Goal: Check status: Check status

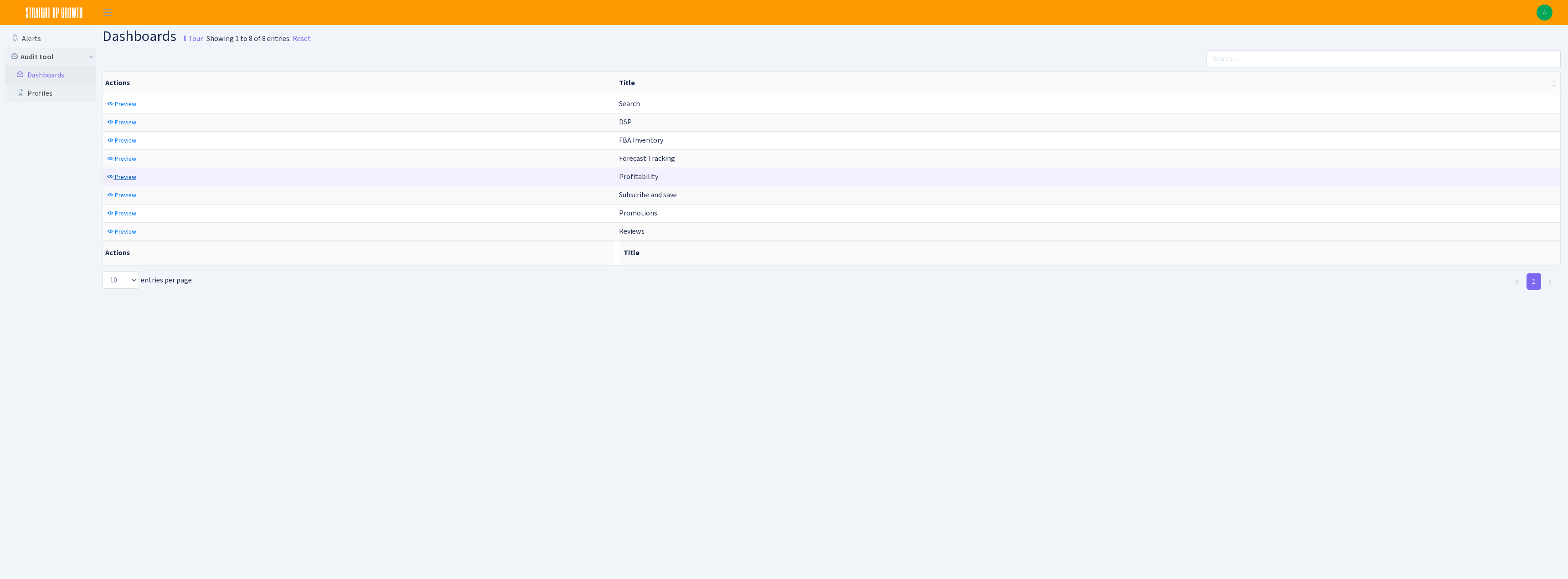
click at [123, 173] on span "Preview" at bounding box center [125, 177] width 21 height 9
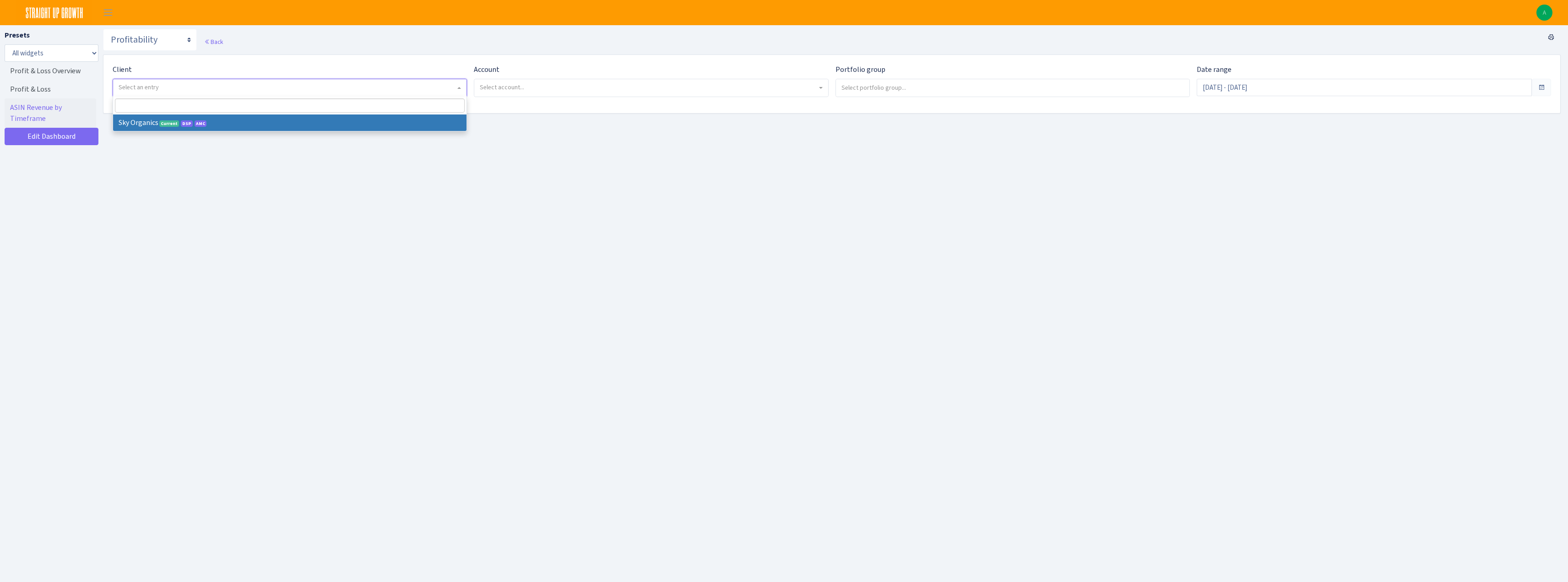
click at [180, 94] on span "Select an entry" at bounding box center [290, 88] width 353 height 17
select select "328"
select select
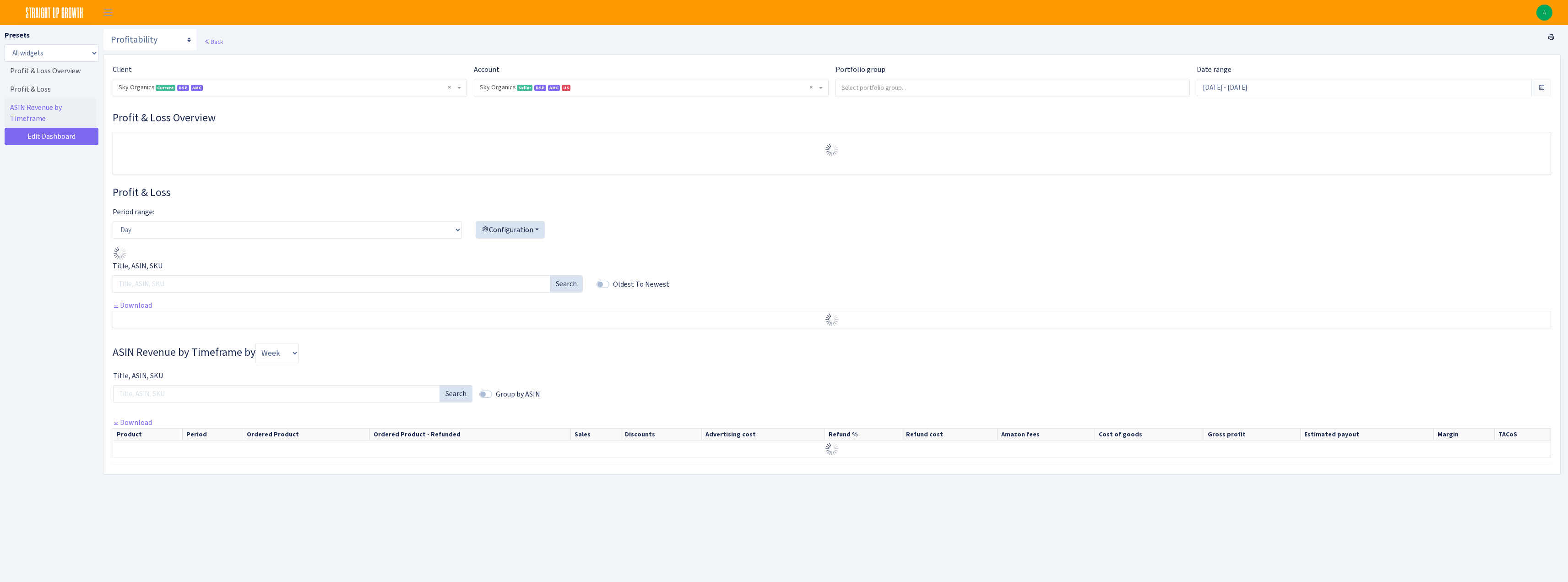
select select "3898146187075502"
click at [1240, 85] on input "Jul 26, 2025 - Aug 24, 2025" at bounding box center [1364, 87] width 335 height 17
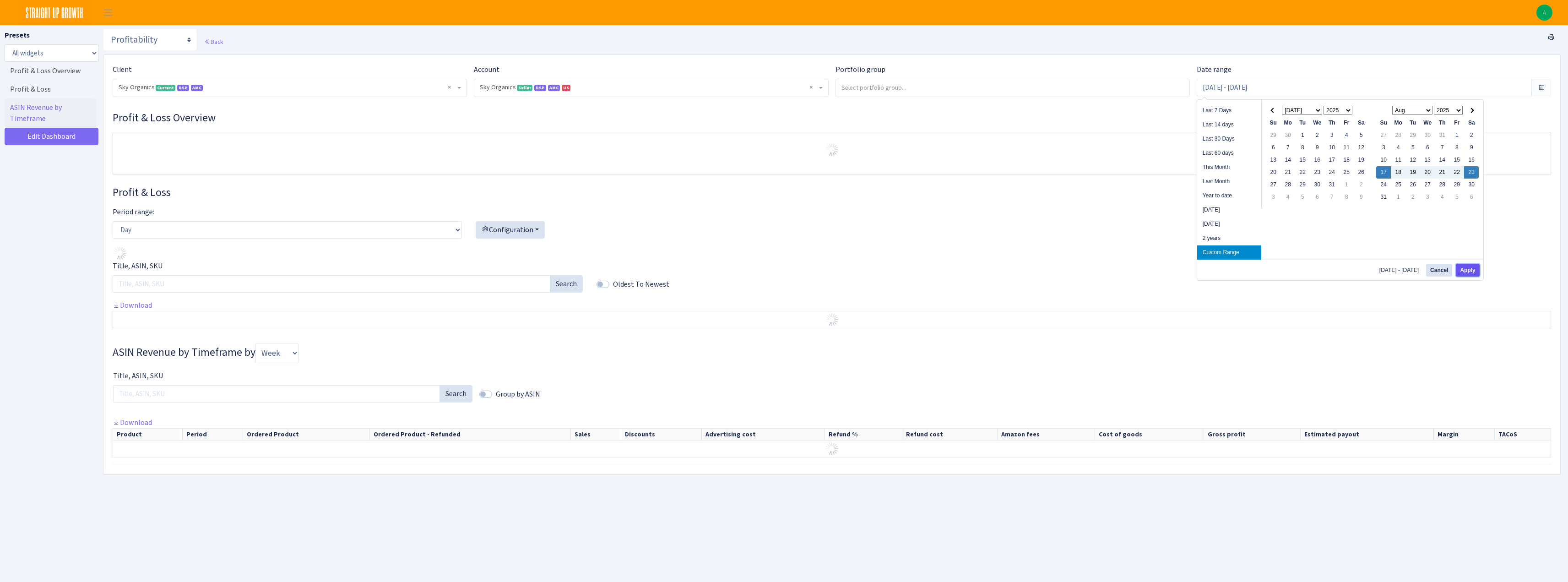
click at [1465, 271] on button "Apply" at bounding box center [1467, 270] width 23 height 13
type input "Aug 17, 2025 - Aug 23, 2025"
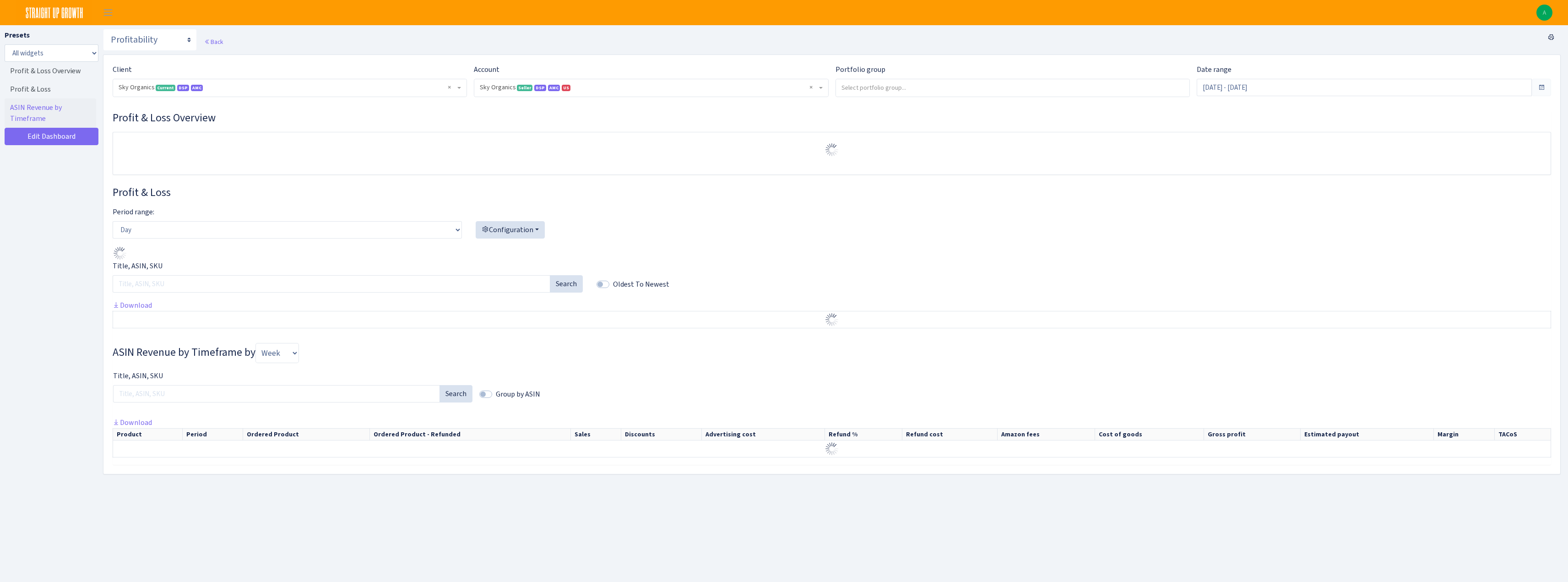
select select "3898146187075502"
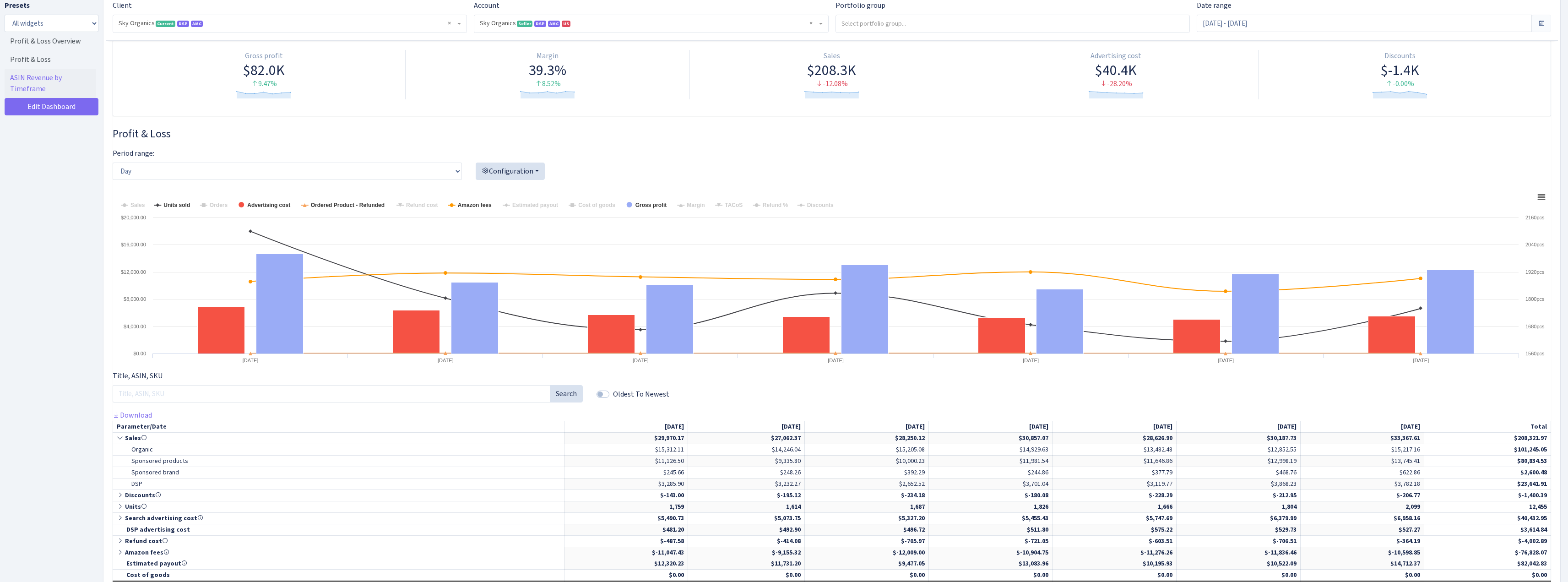
scroll to position [138, 0]
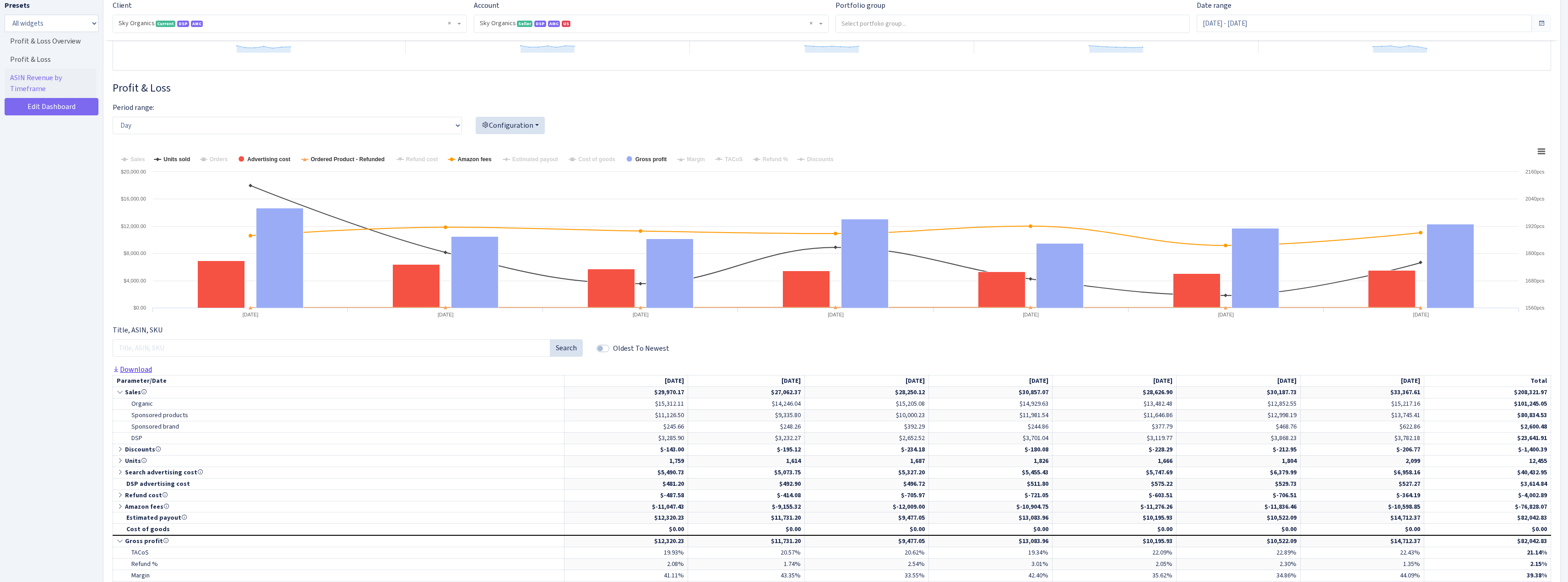
click at [142, 371] on link "Download" at bounding box center [132, 369] width 39 height 10
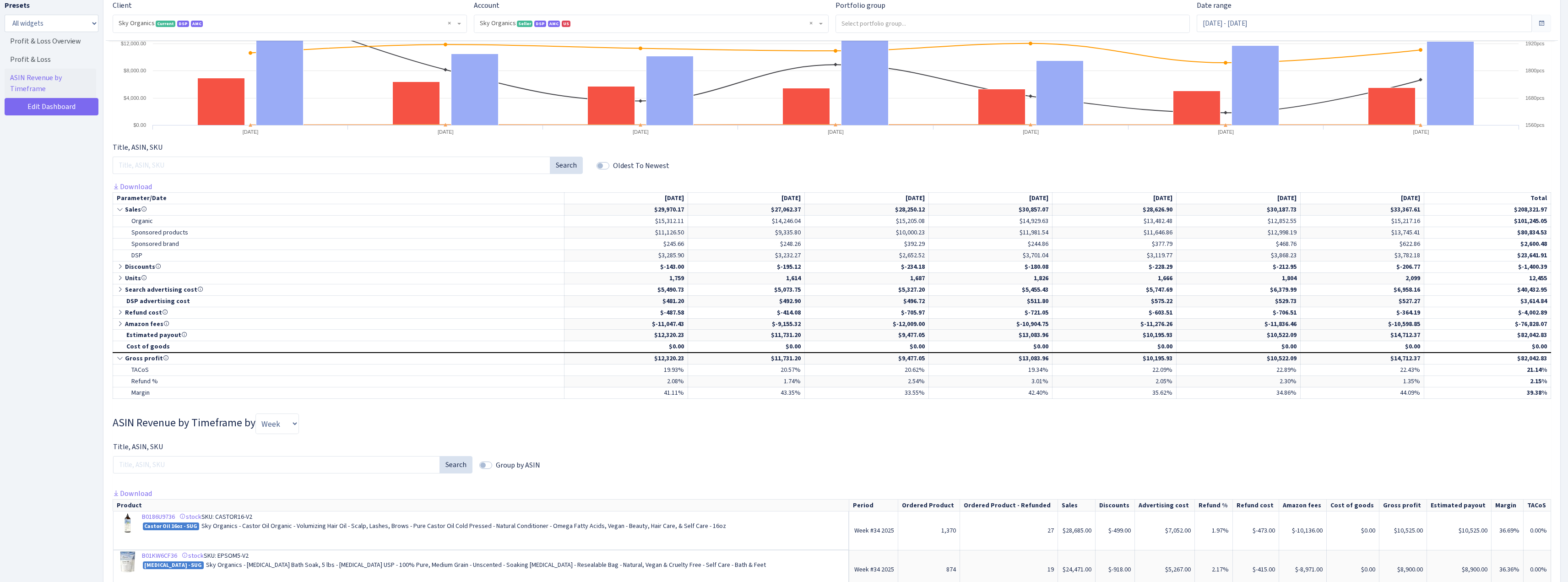
scroll to position [320, 0]
click at [822, 441] on div "Title, ASIN, SKU Search Group by ASIN" at bounding box center [831, 464] width 1452 height 46
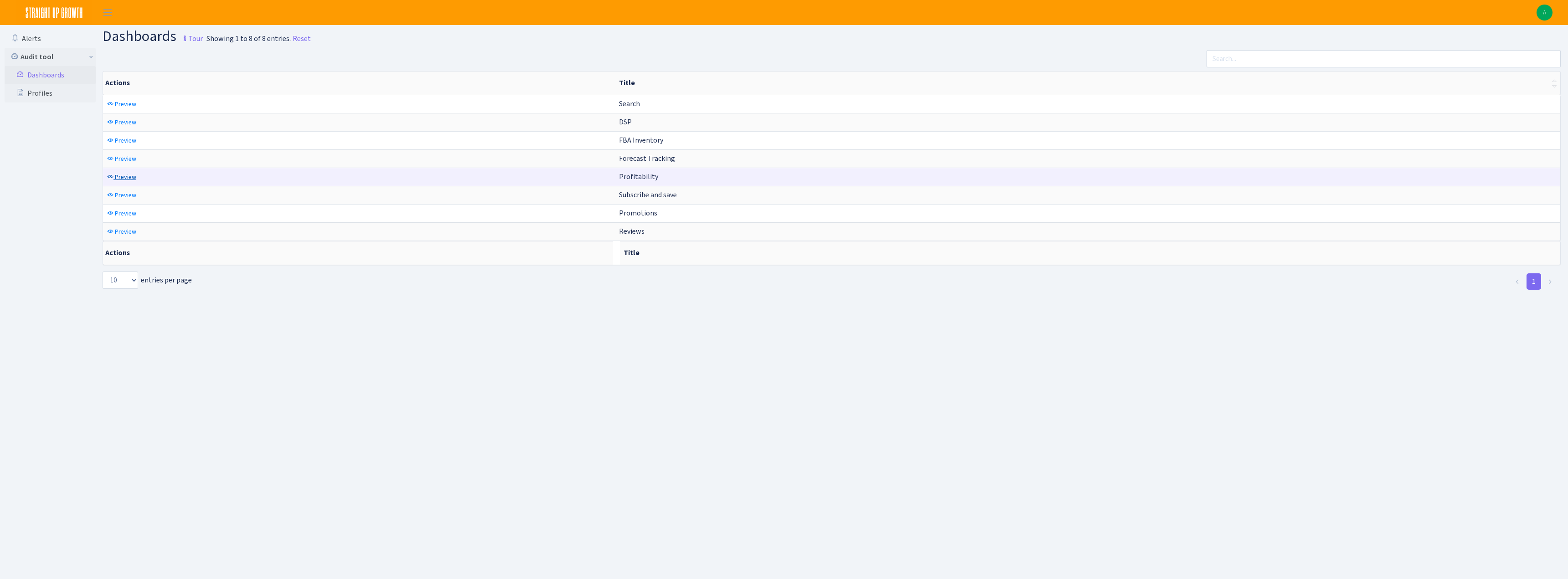
click at [133, 178] on span "Preview" at bounding box center [125, 177] width 21 height 9
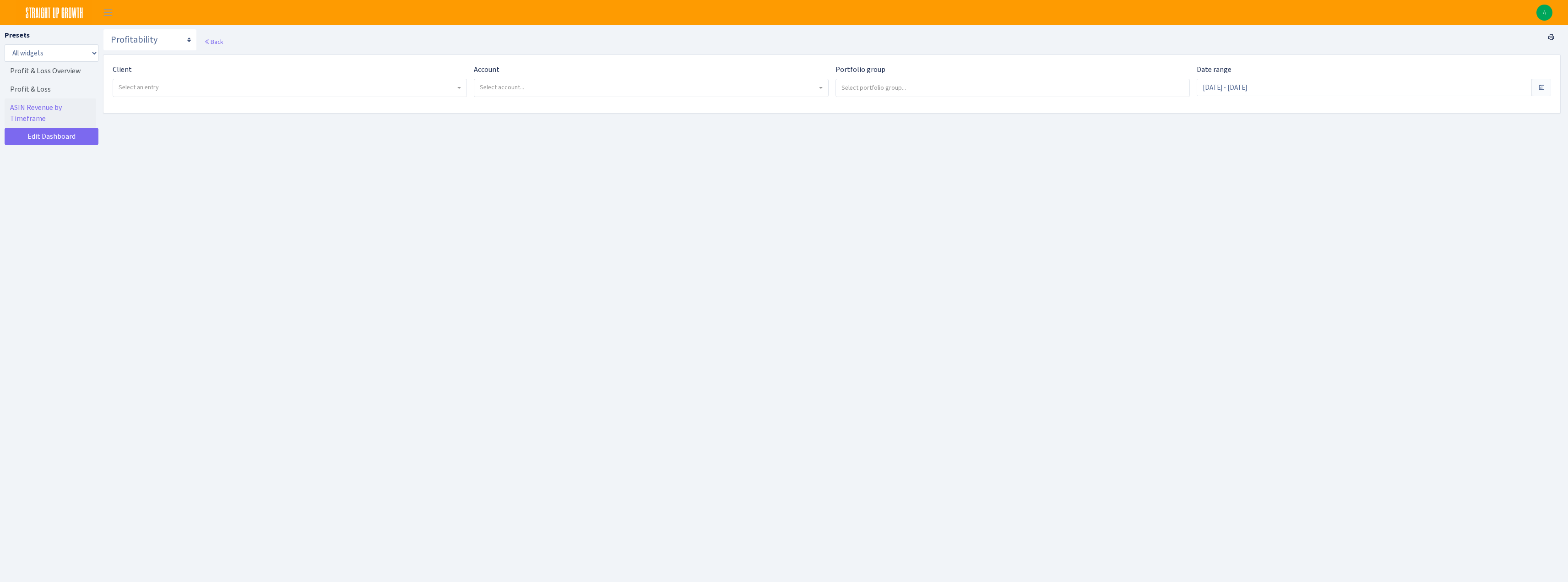
click at [226, 87] on span "Select an entry" at bounding box center [287, 87] width 337 height 9
click at [141, 39] on select "Search DSP FBA Inventory Forecast Tracking Profitability Subscribe and save Pro…" at bounding box center [150, 40] width 94 height 22
select select "https://straightupgrowth.com/admin/dashboard/2/show"
click at [103, 29] on select "Search DSP FBA Inventory Forecast Tracking Profitability Subscribe and save Pro…" at bounding box center [150, 40] width 94 height 22
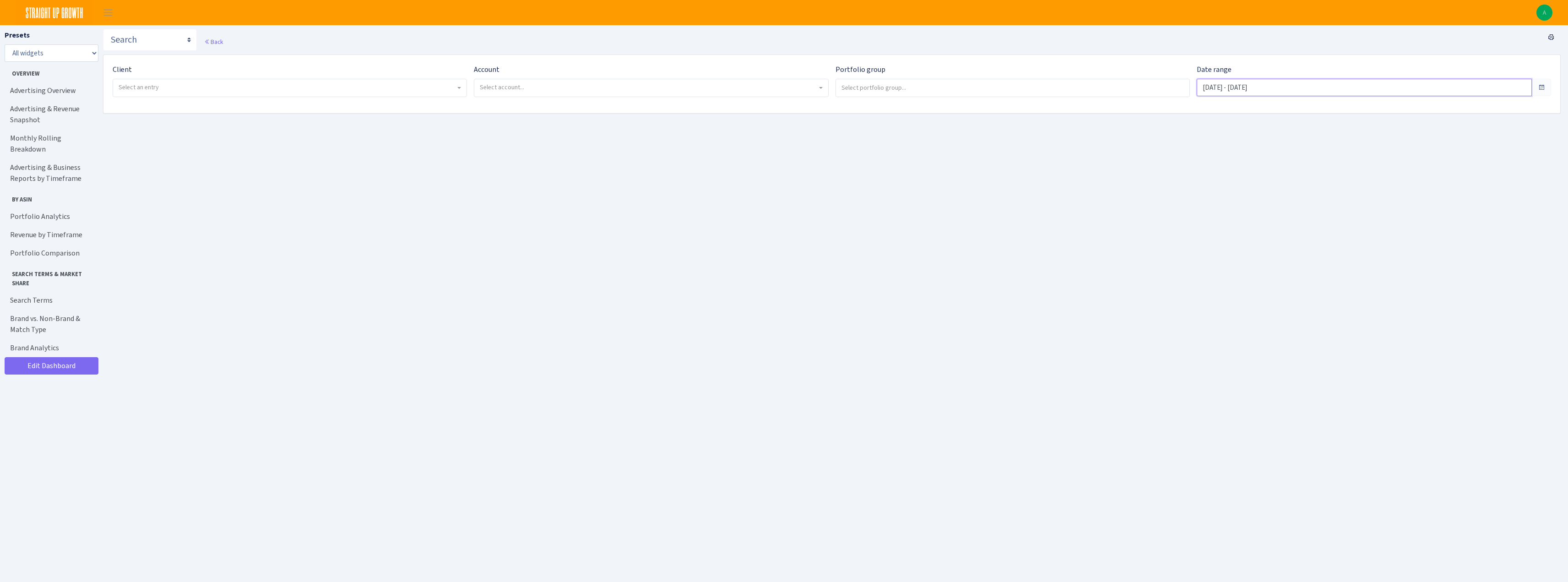
click at [1253, 89] on input "[DATE] - [DATE]" at bounding box center [1364, 87] width 335 height 17
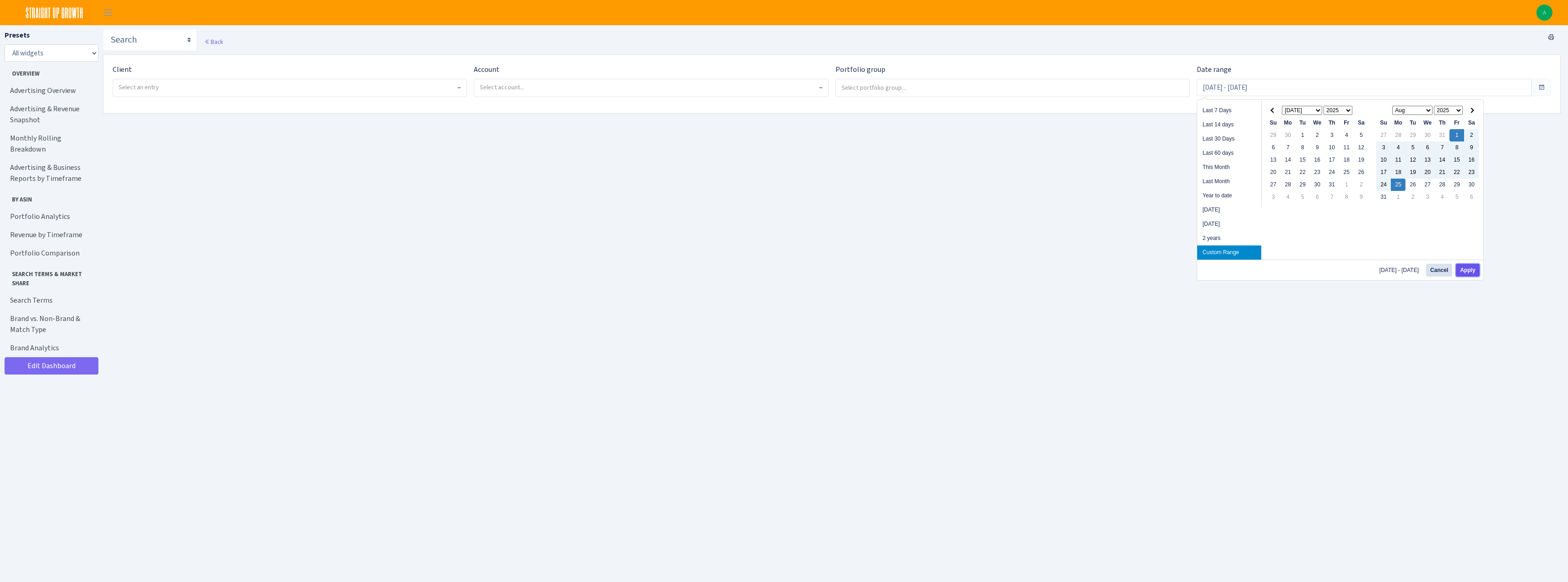
click at [1465, 267] on button "Apply" at bounding box center [1467, 270] width 23 height 13
type input "Aug 1, 2025 - Aug 25, 2025"
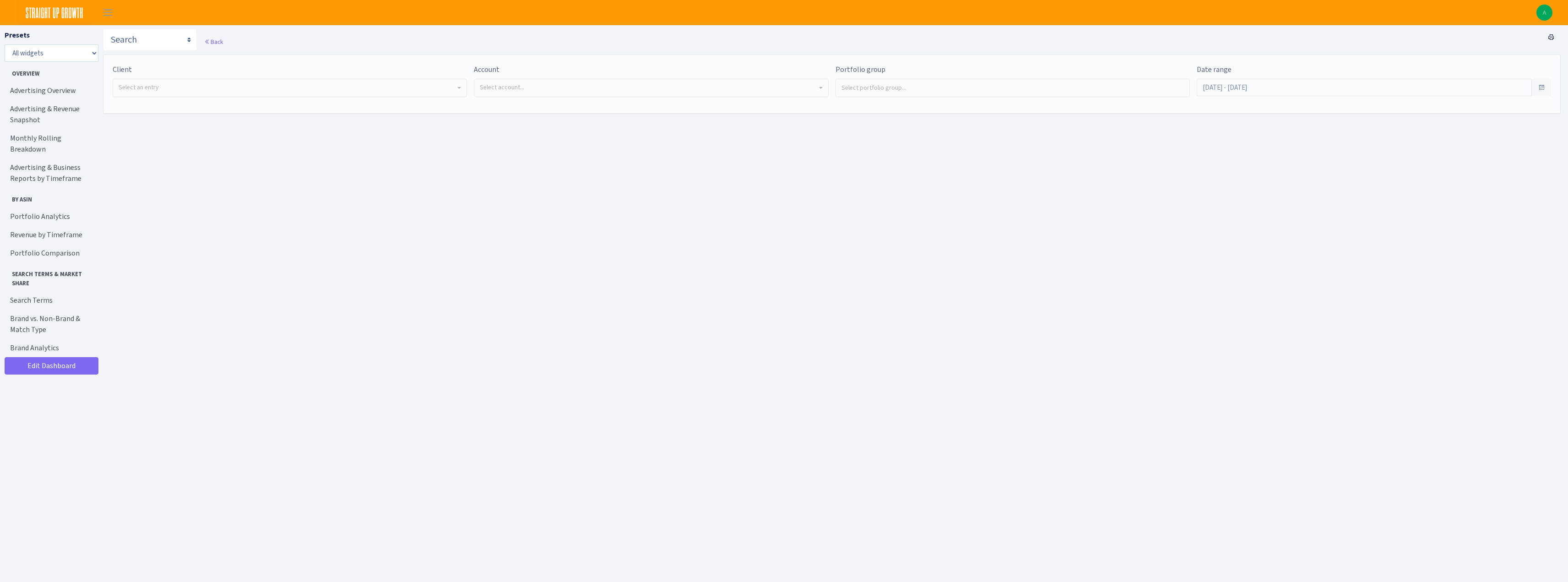
click at [239, 85] on span "Select an entry" at bounding box center [287, 87] width 337 height 9
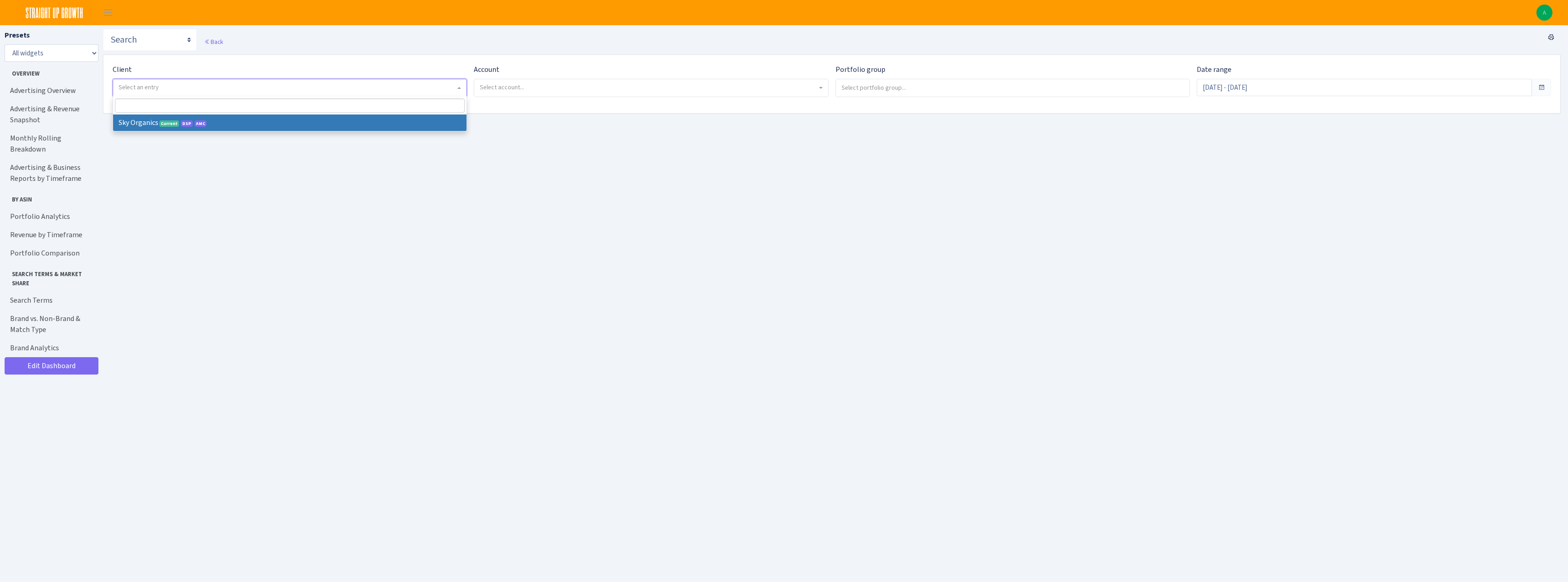
select select "328"
select select
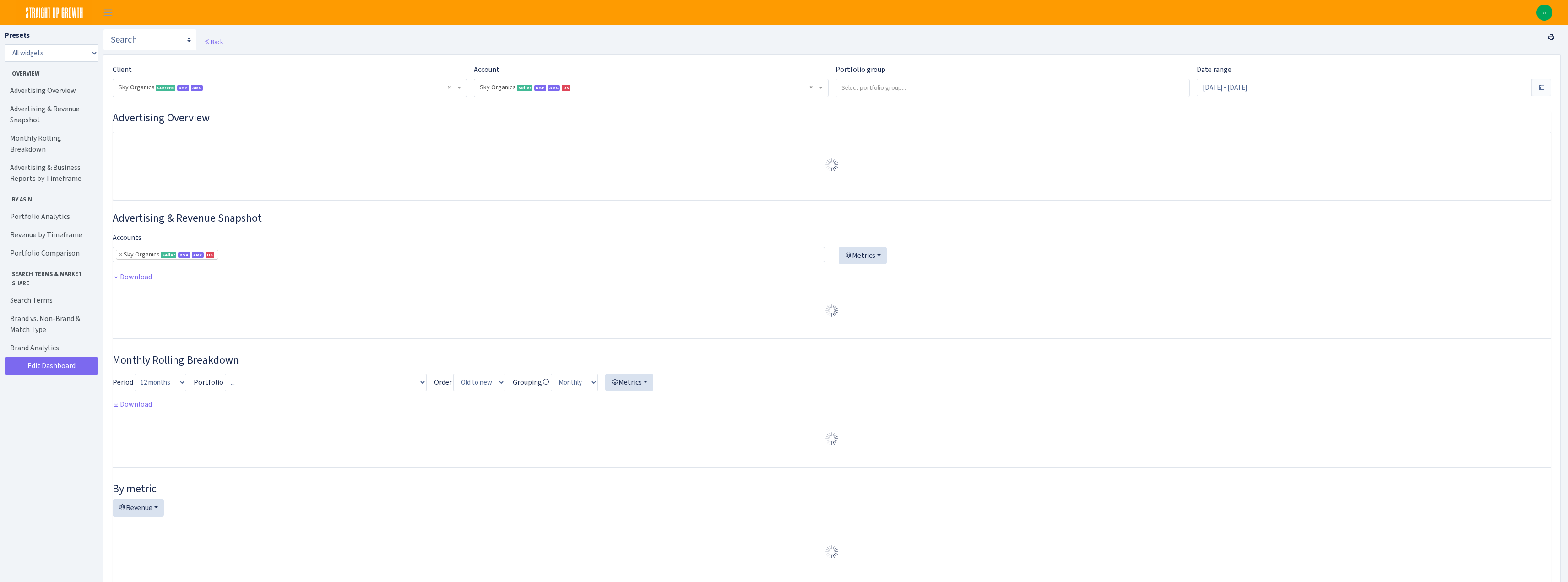
select select "[CREDIT_CARD_NUMBER]"
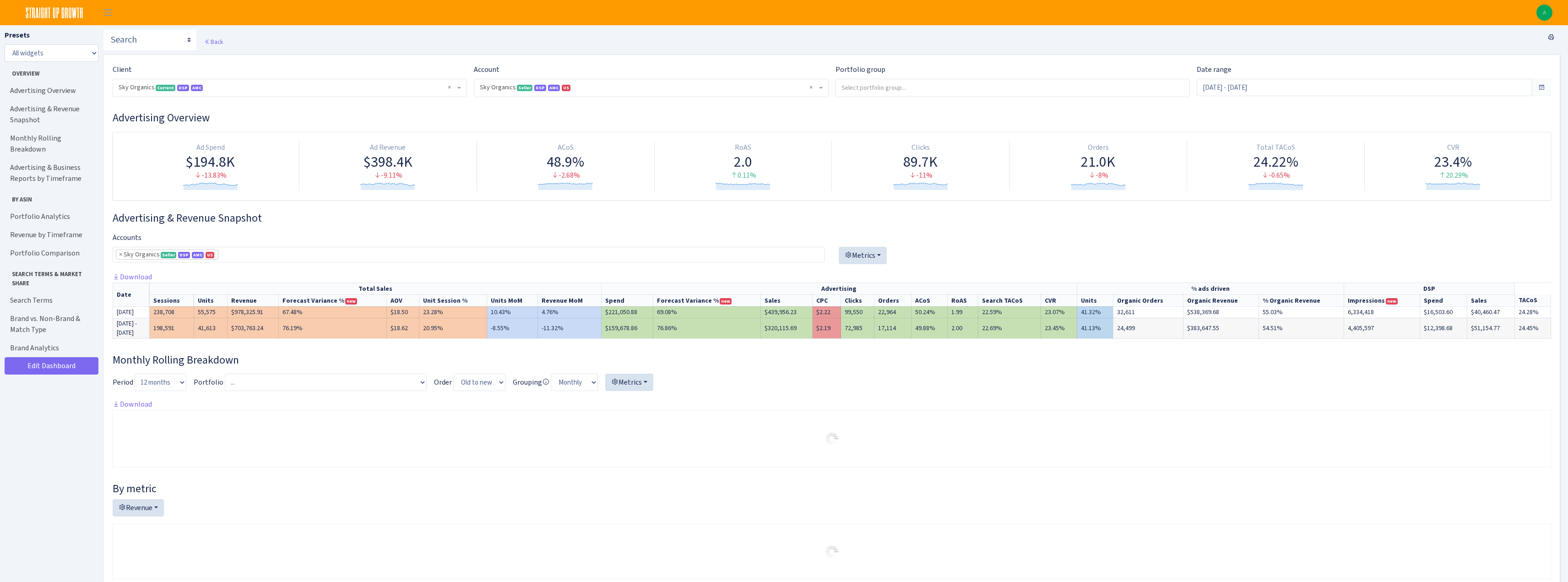
click at [600, 128] on div "Advertising Overview Ad Spend $194.8K -13.83% Created with Highstock 6.2.0 Ad R…" at bounding box center [831, 156] width 1438 height 89
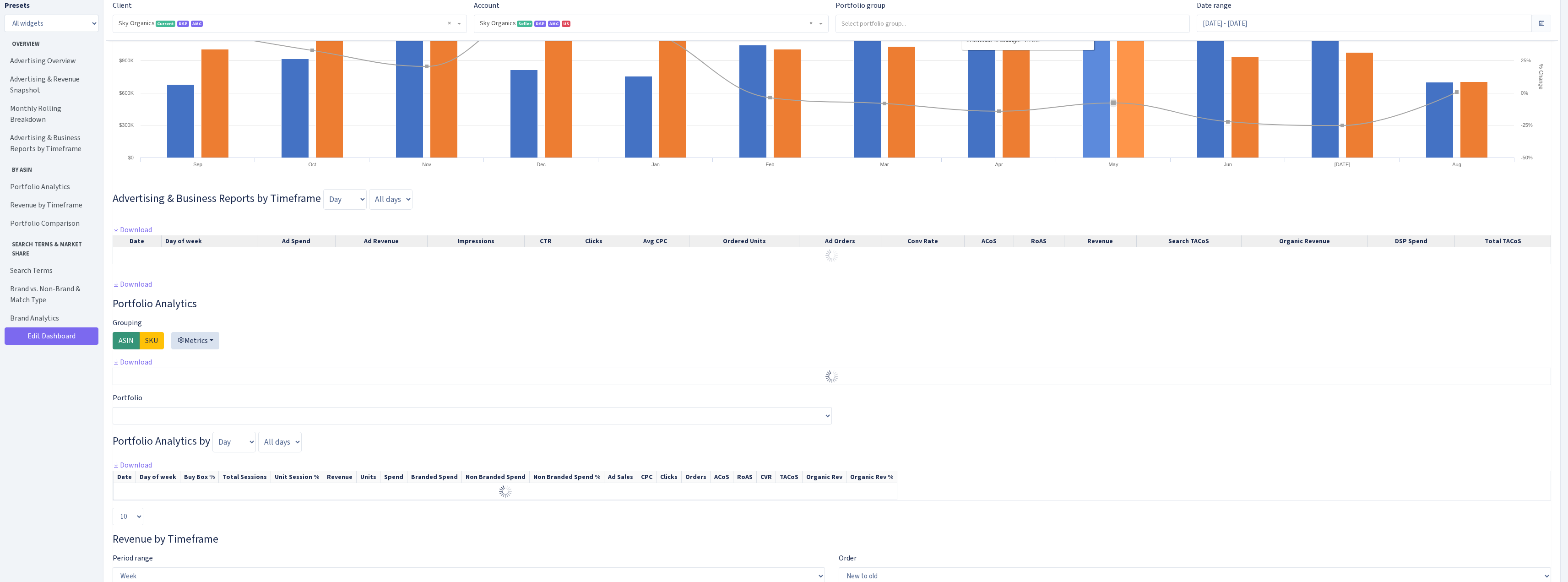
scroll to position [916, 0]
